Goal: Transaction & Acquisition: Purchase product/service

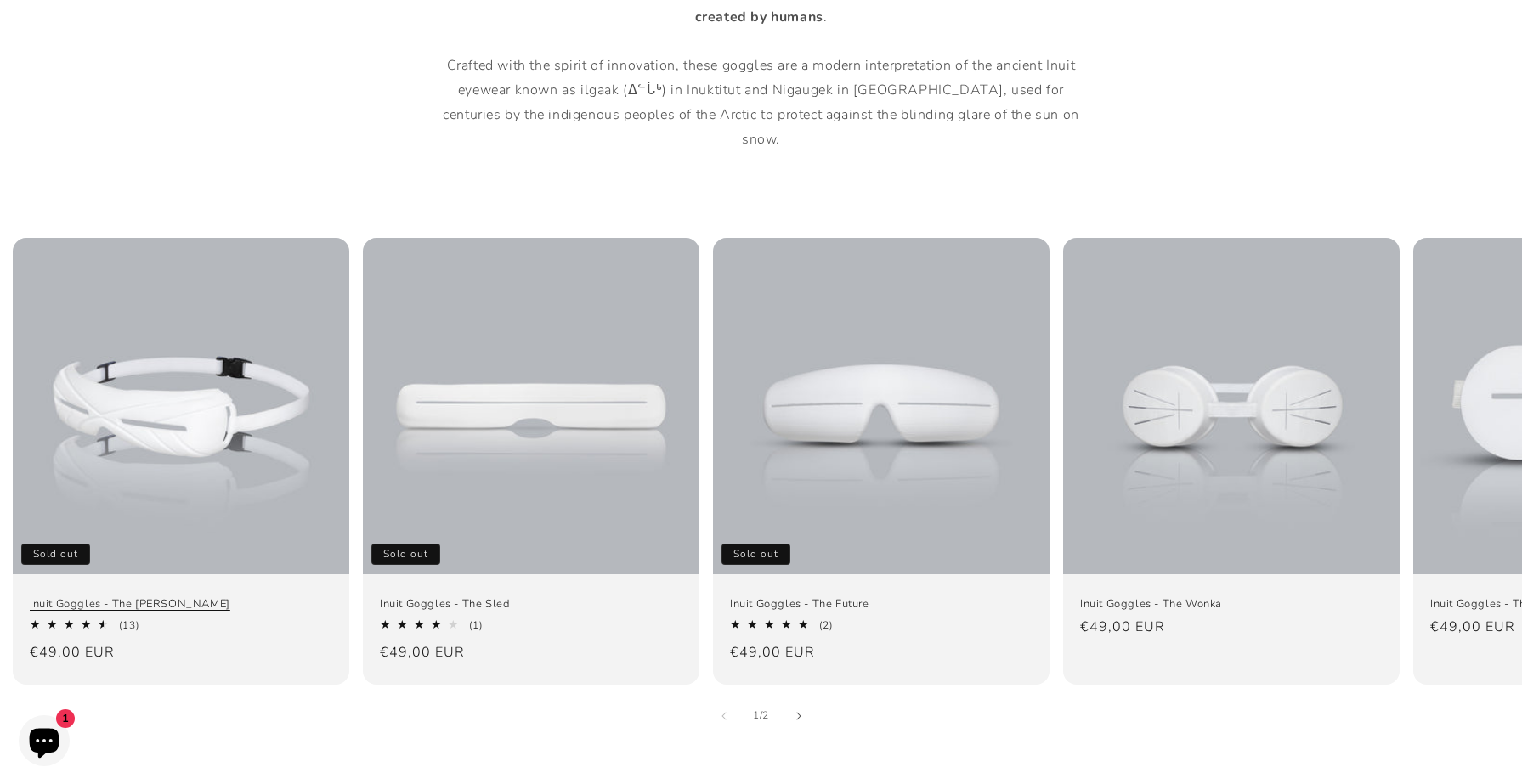
click at [202, 597] on link "Inuit Goggles - The [PERSON_NAME]" at bounding box center [181, 604] width 303 height 15
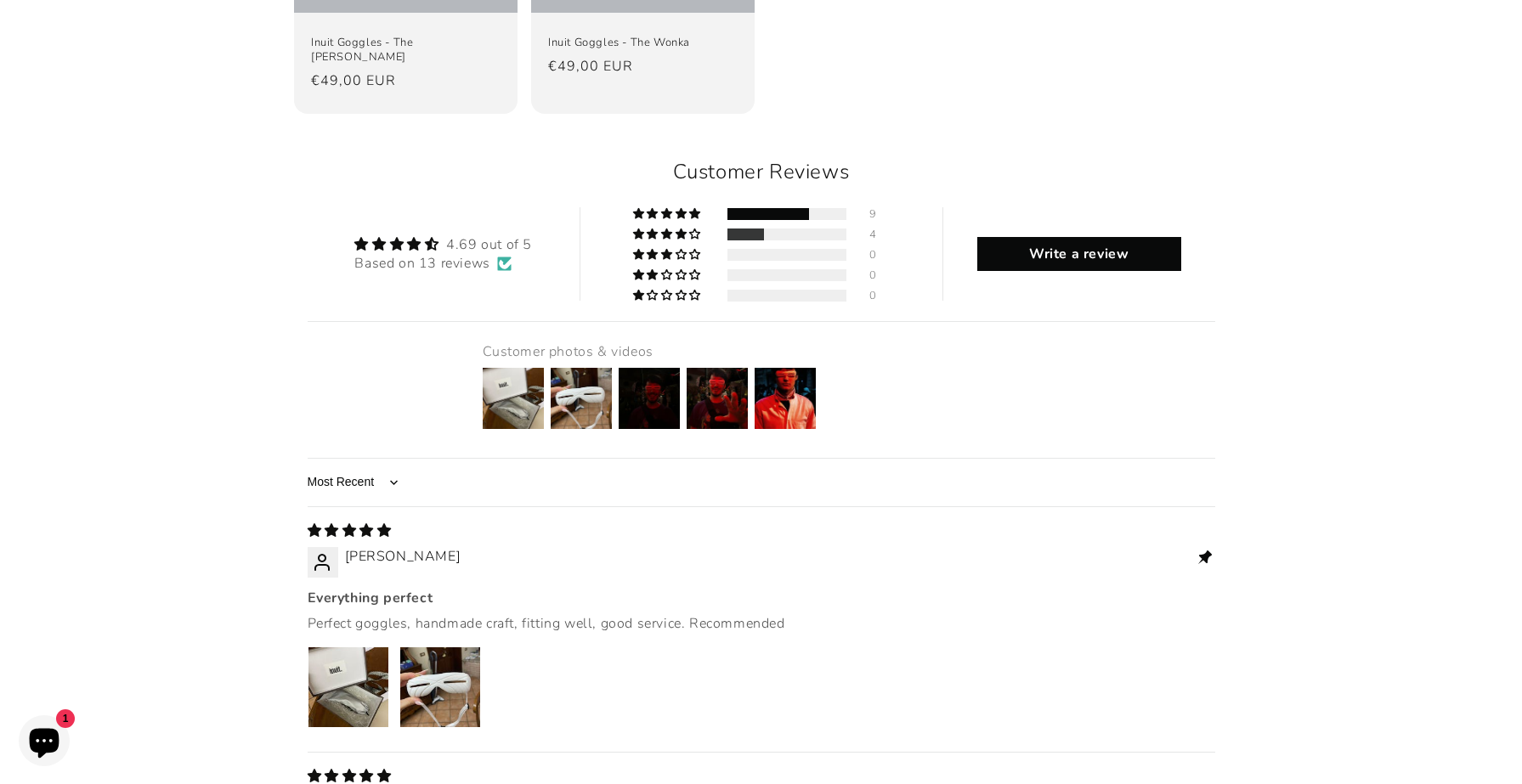
scroll to position [2012, 0]
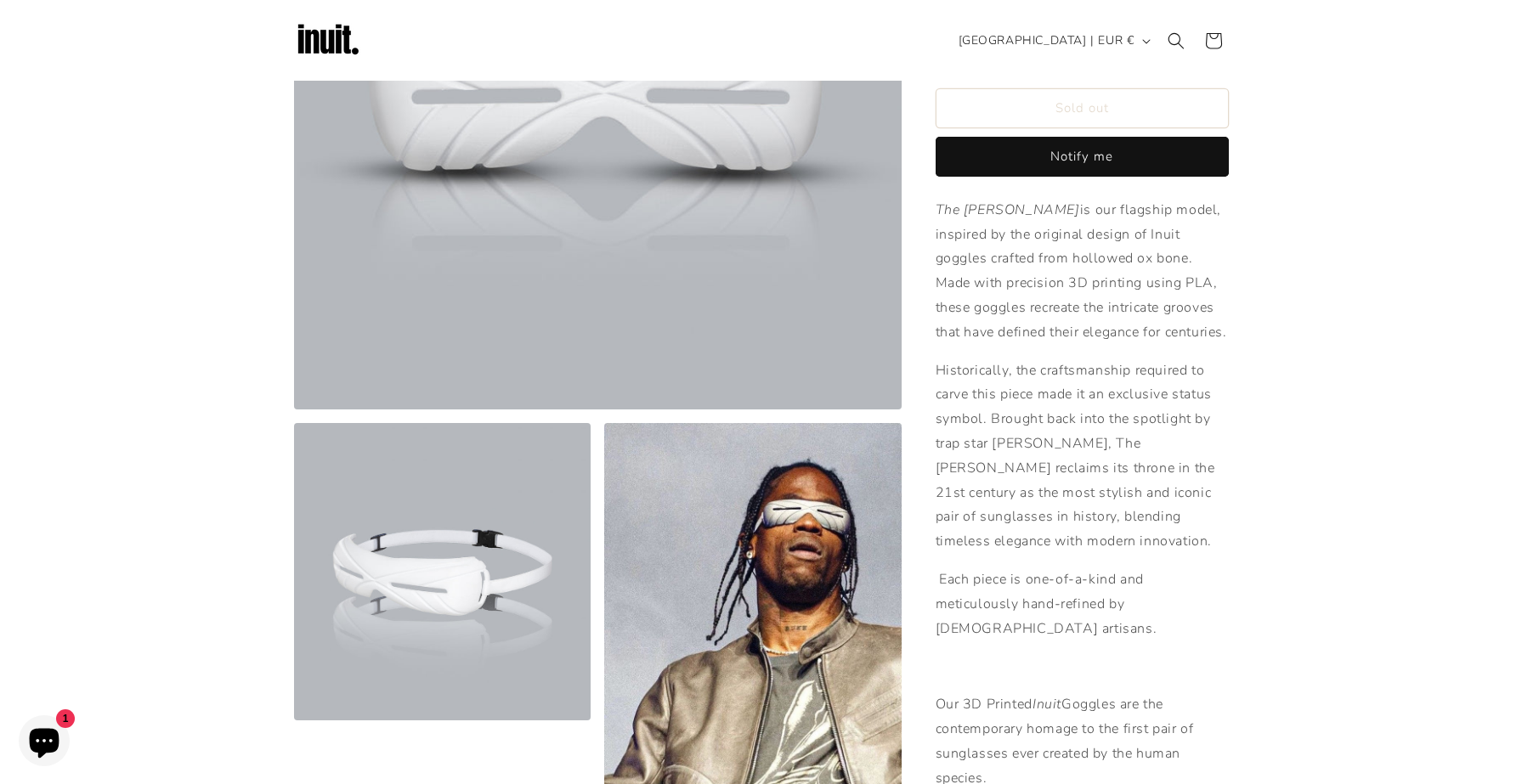
scroll to position [3, 0]
